Goal: Information Seeking & Learning: Learn about a topic

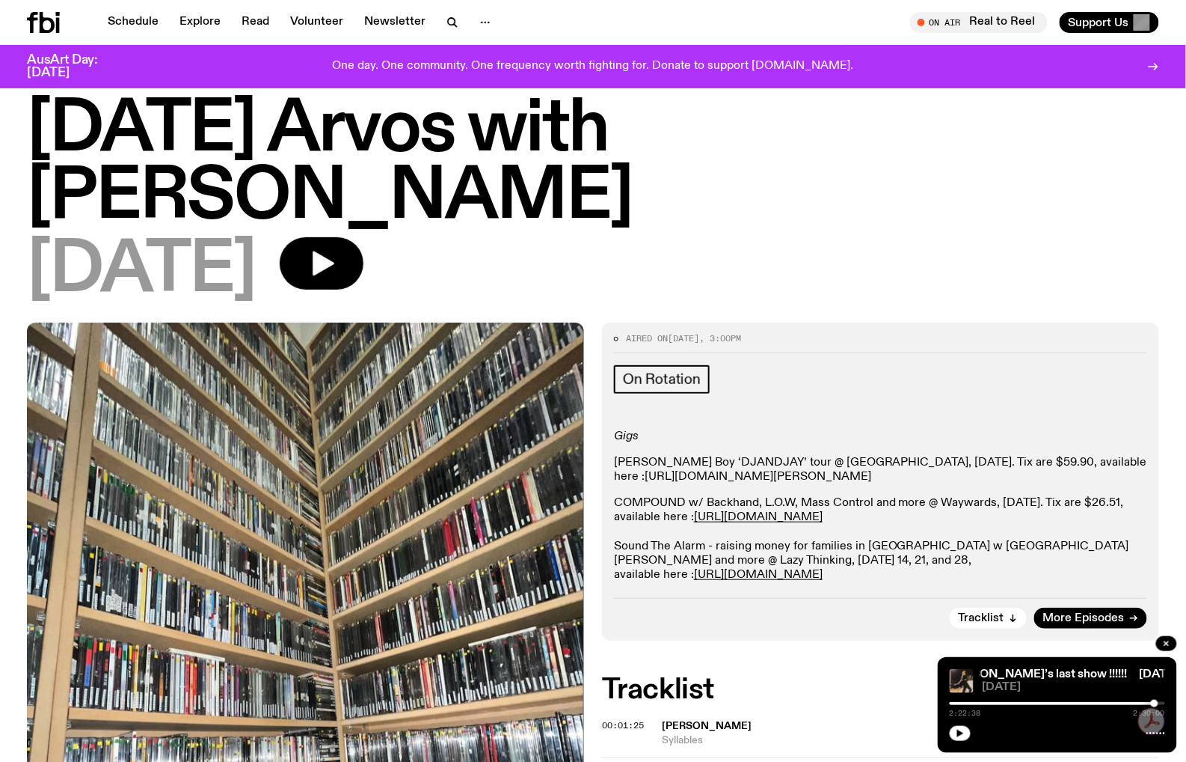
scroll to position [32, 0]
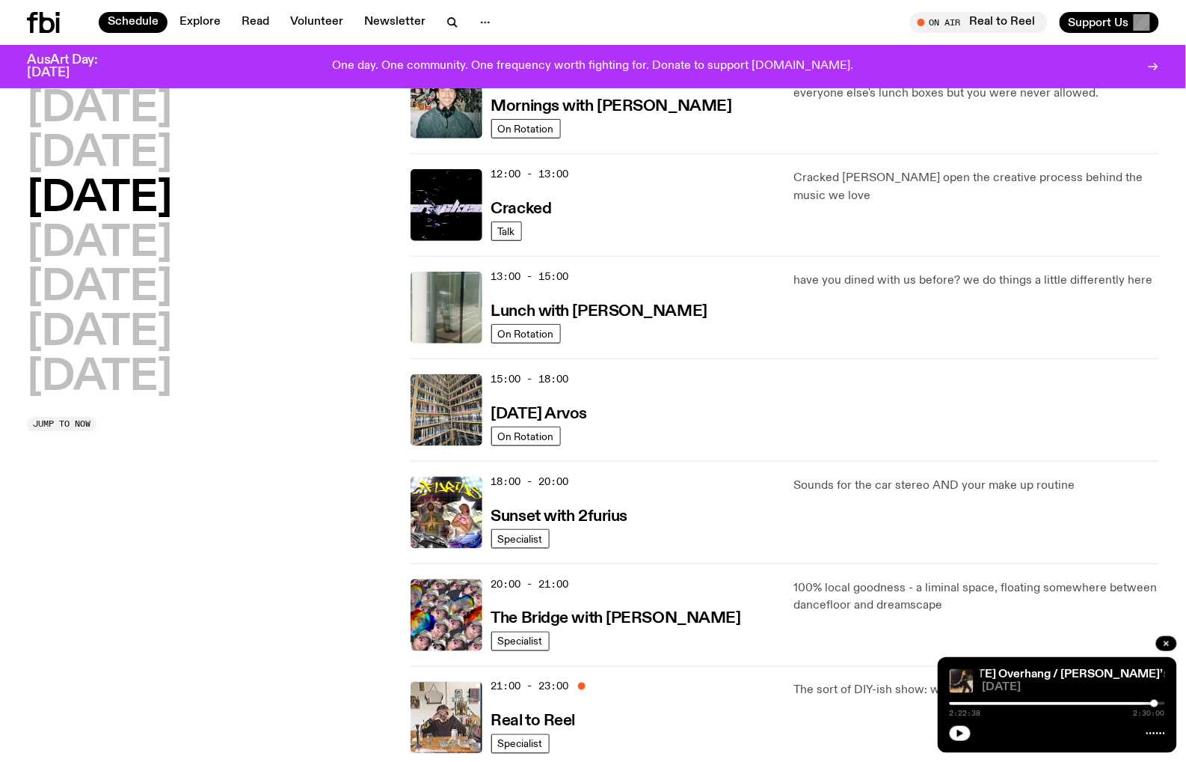
scroll to position [285, 0]
click at [588, 512] on h3 "Sunset with 2furius" at bounding box center [559, 516] width 137 height 16
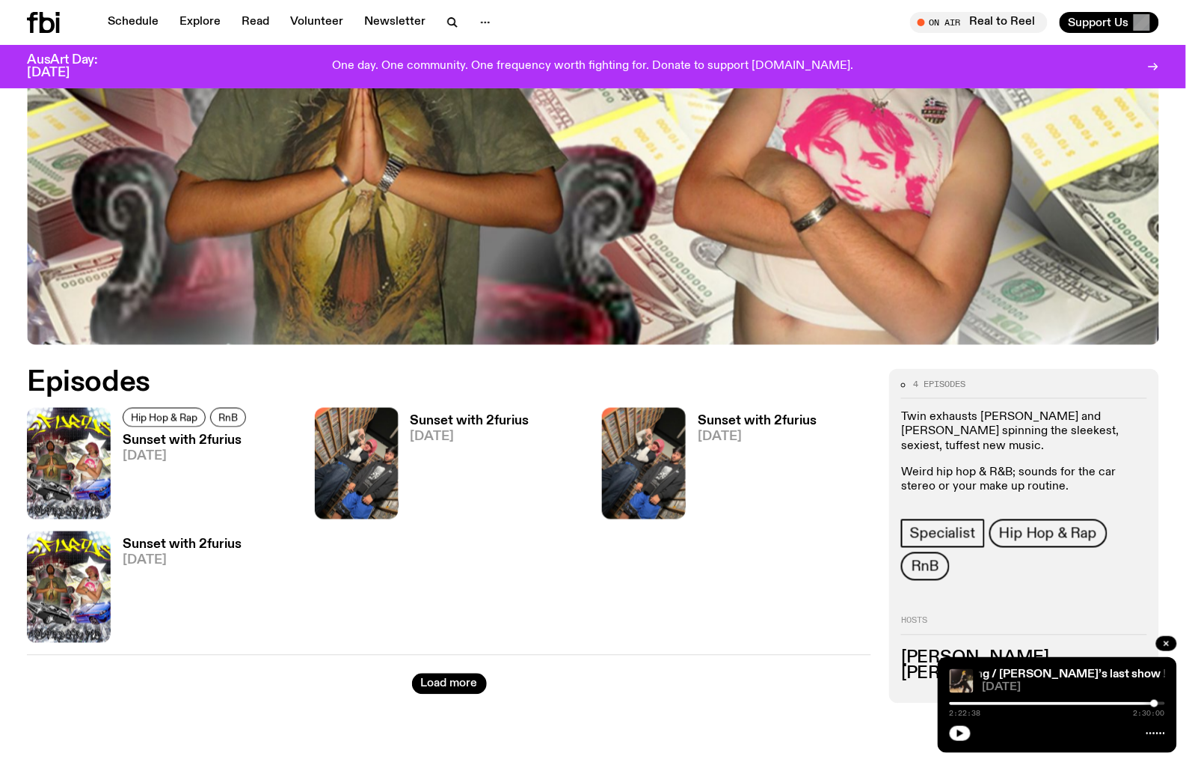
scroll to position [510, 0]
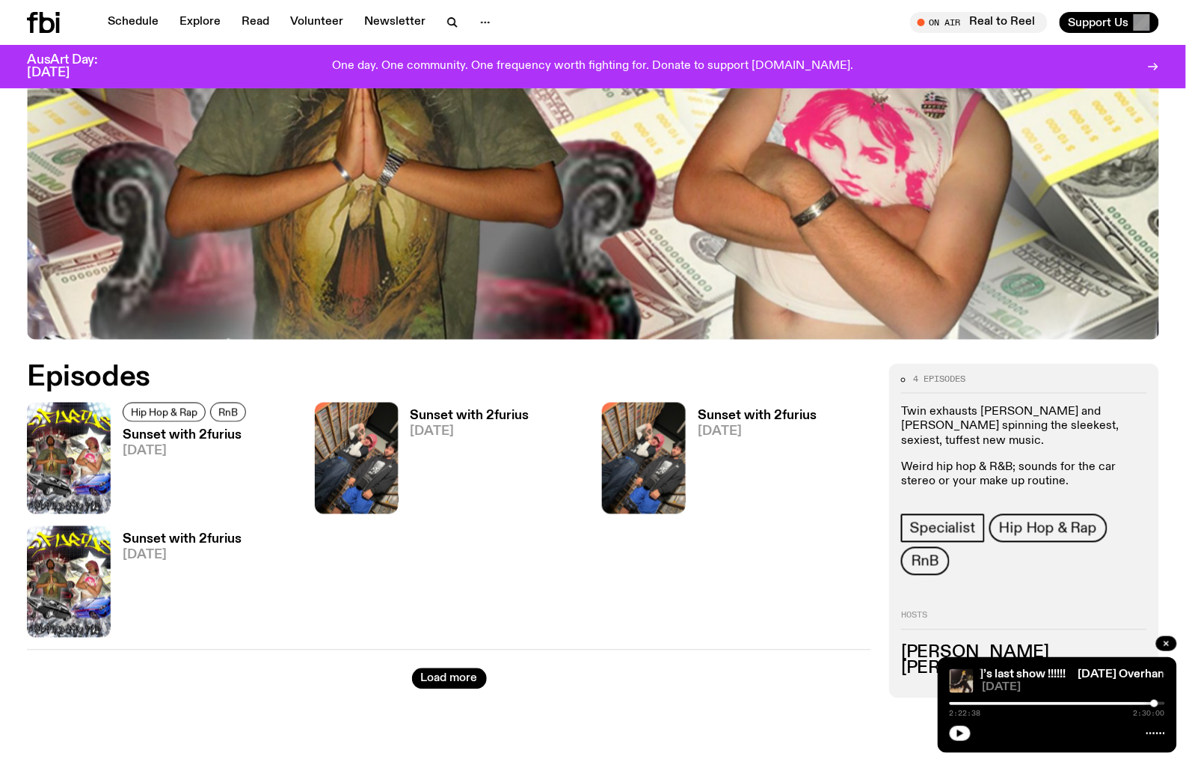
click at [164, 445] on span "[DATE]" at bounding box center [187, 451] width 128 height 13
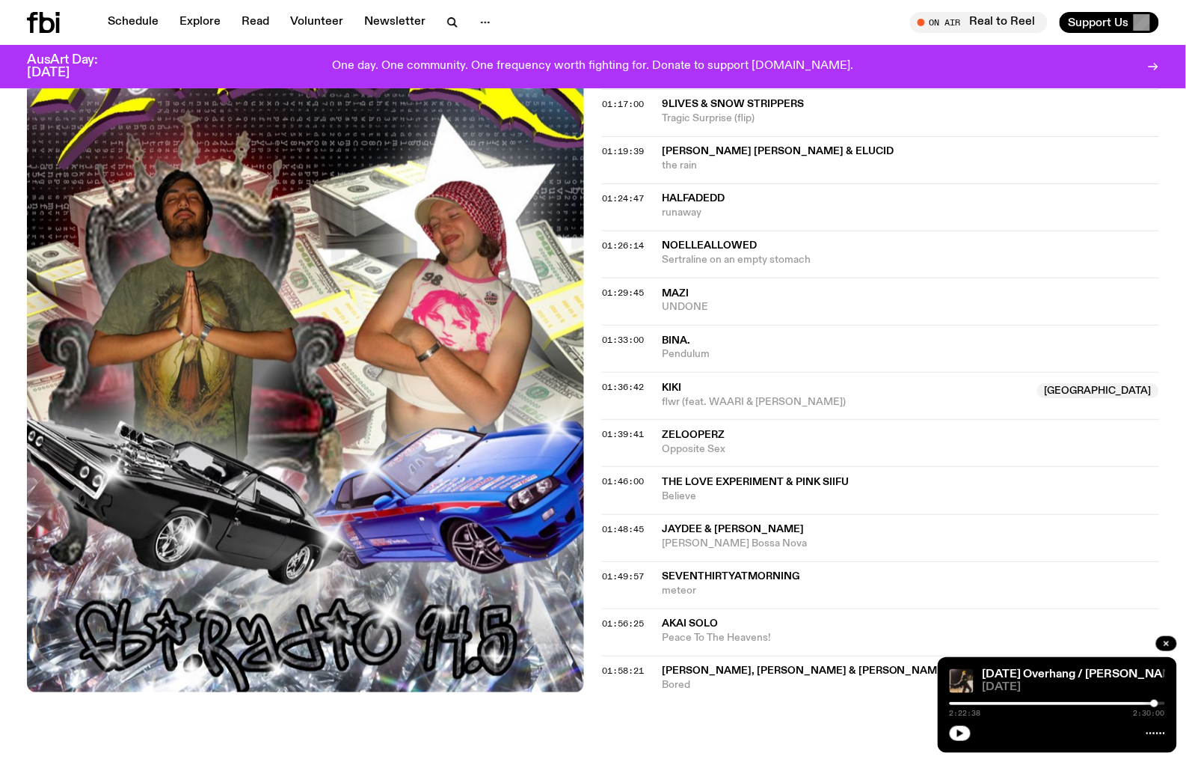
scroll to position [1575, 0]
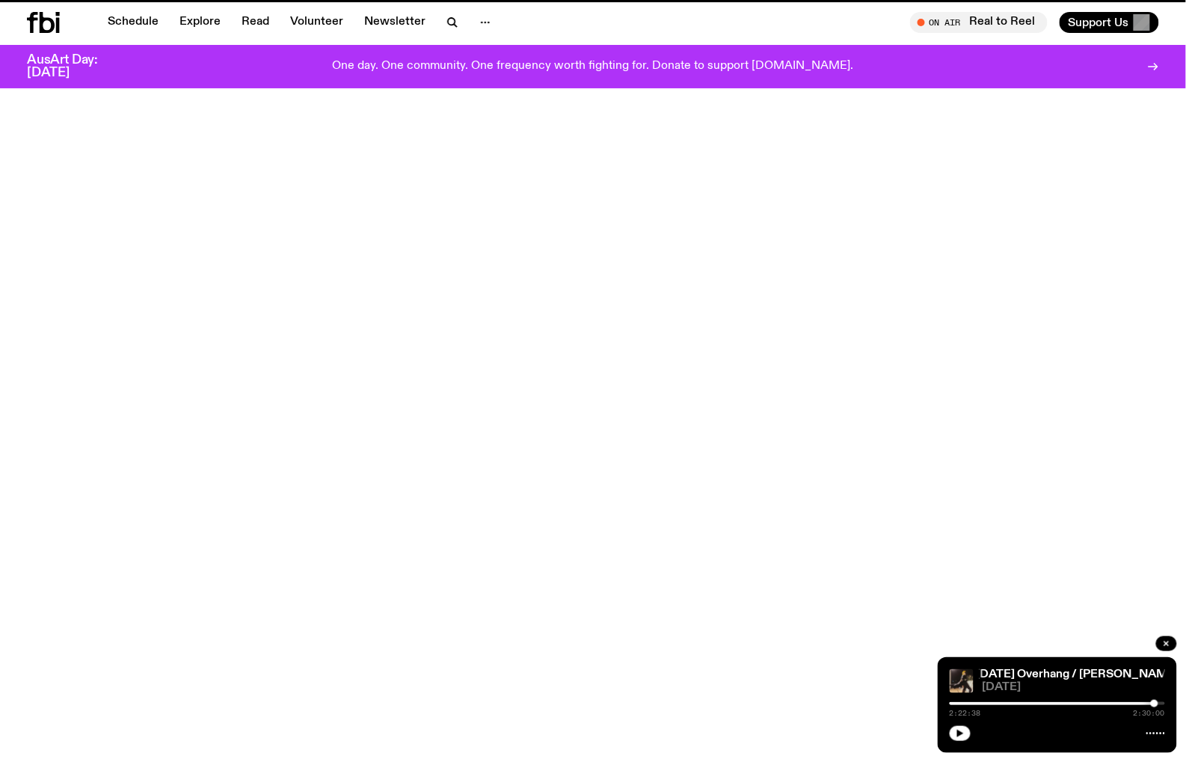
scroll to position [510, 0]
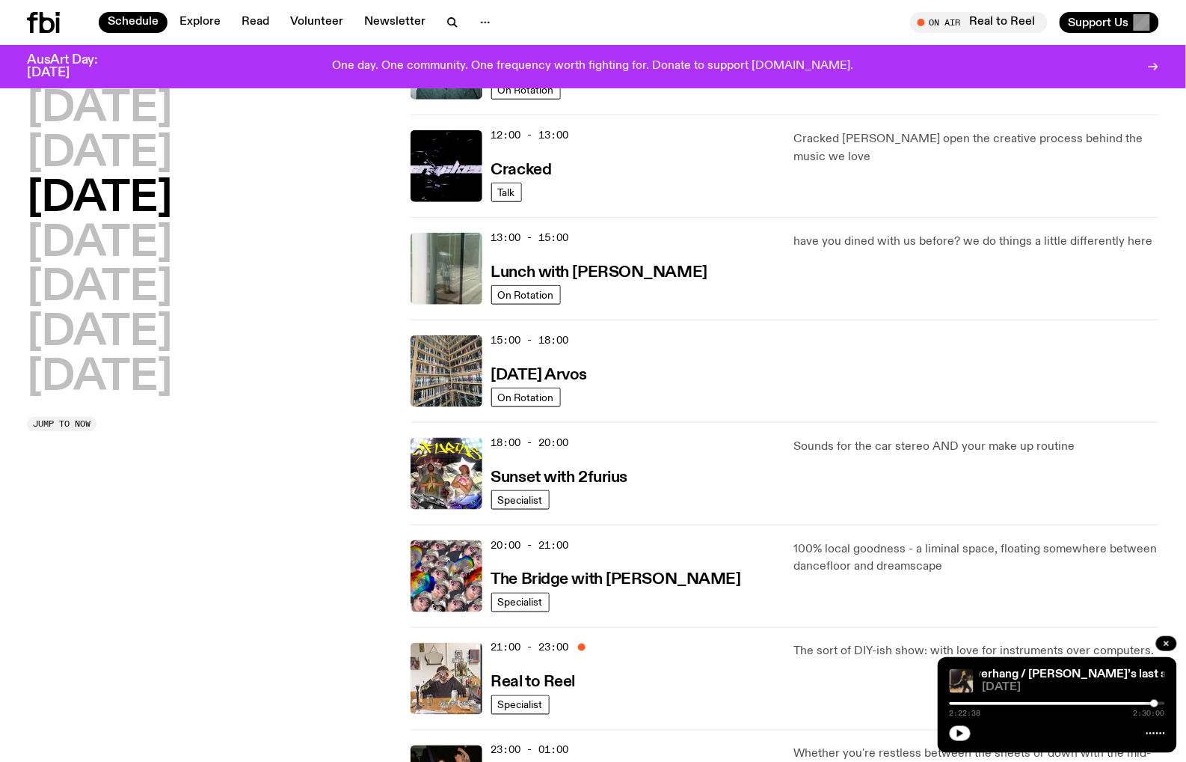
scroll to position [328, 0]
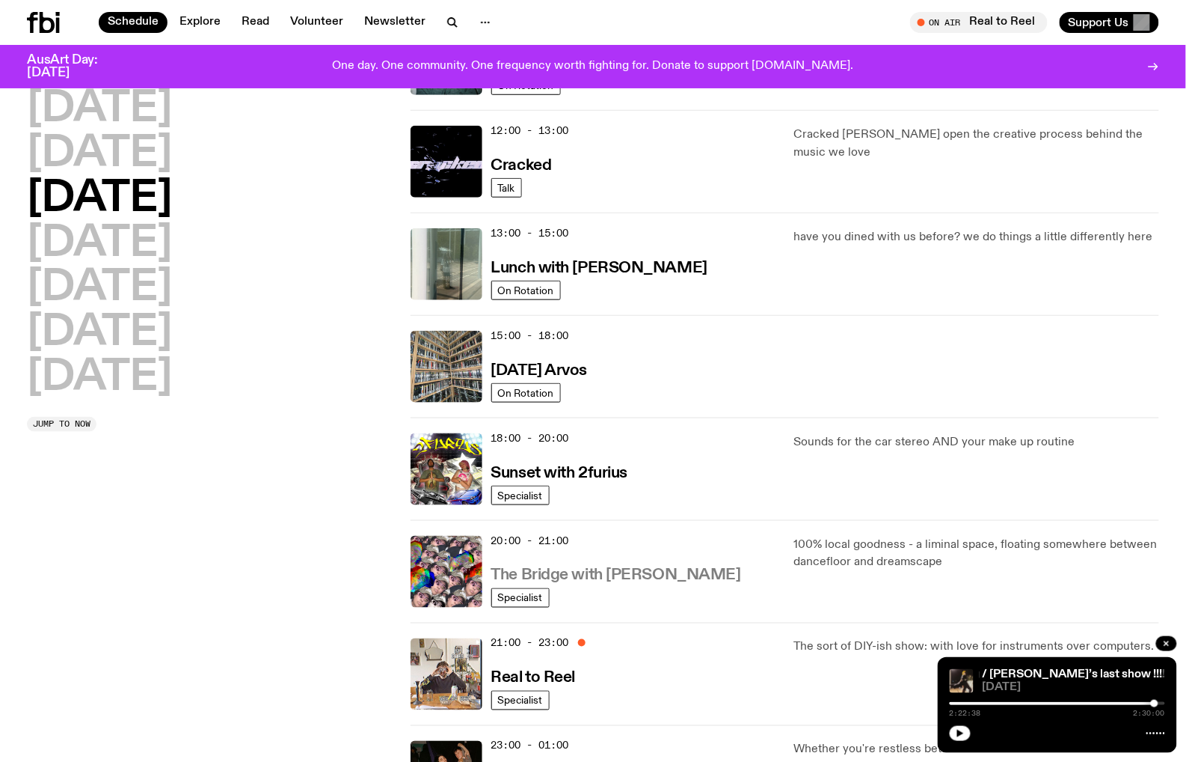
click at [663, 571] on h3 "The Bridge with [PERSON_NAME]" at bounding box center [616, 576] width 250 height 16
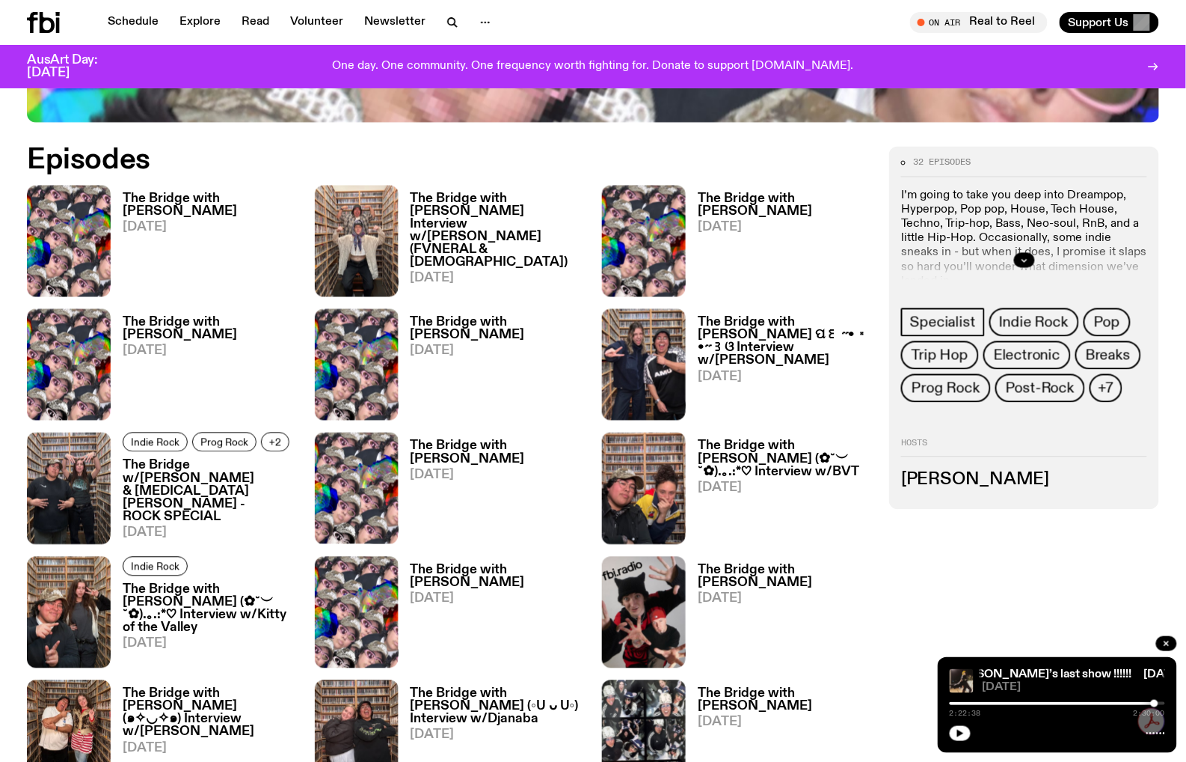
scroll to position [678, 0]
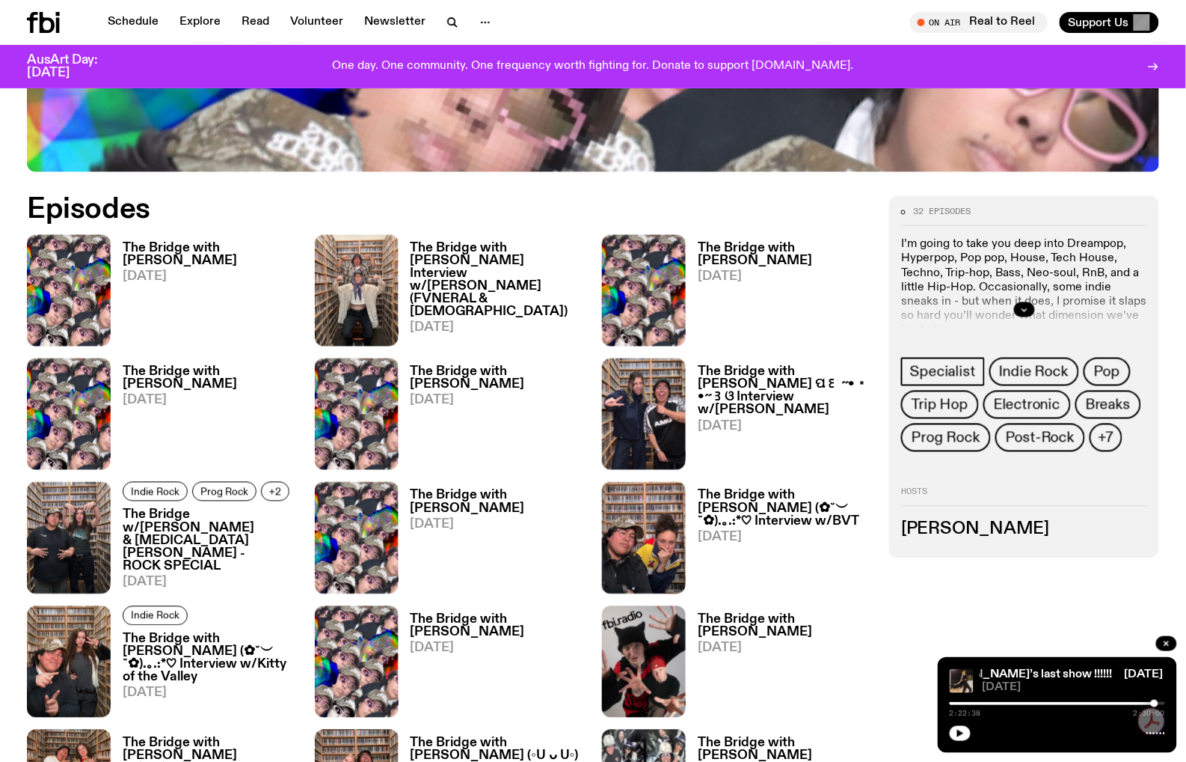
click at [174, 245] on h3 "The Bridge with [PERSON_NAME]" at bounding box center [210, 254] width 174 height 25
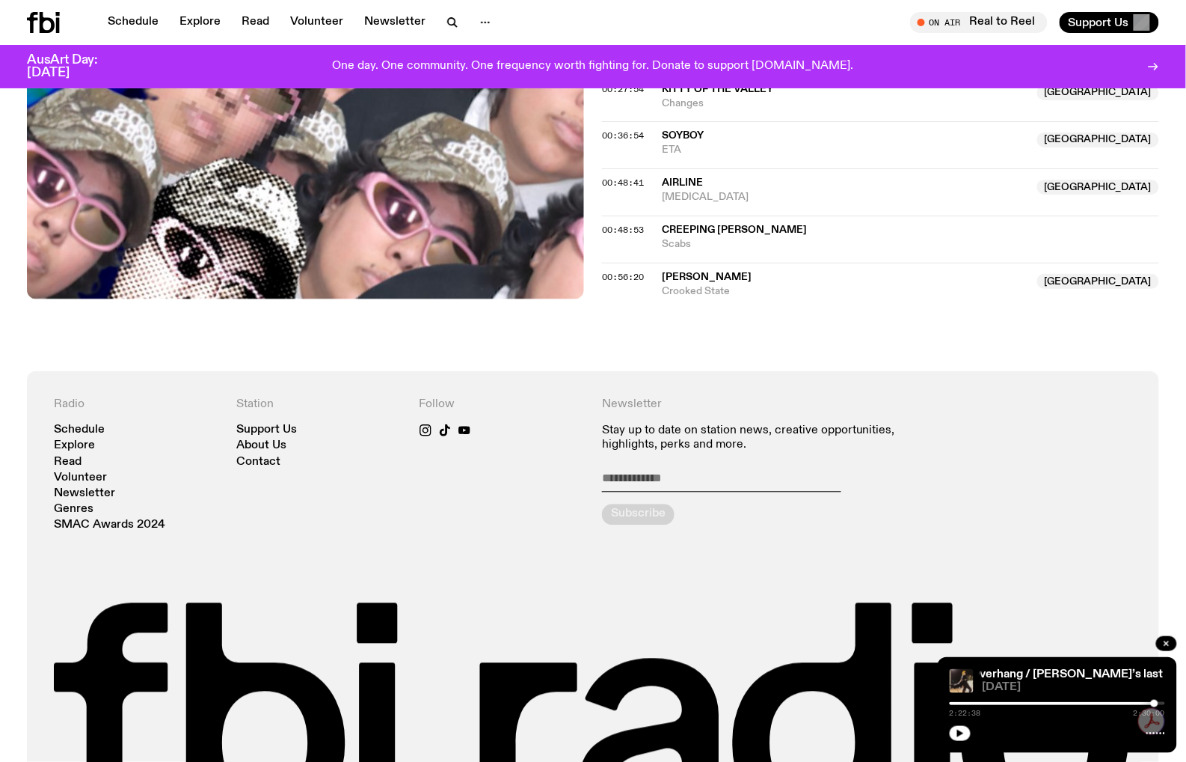
scroll to position [931, 0]
